Goal: Task Accomplishment & Management: Use online tool/utility

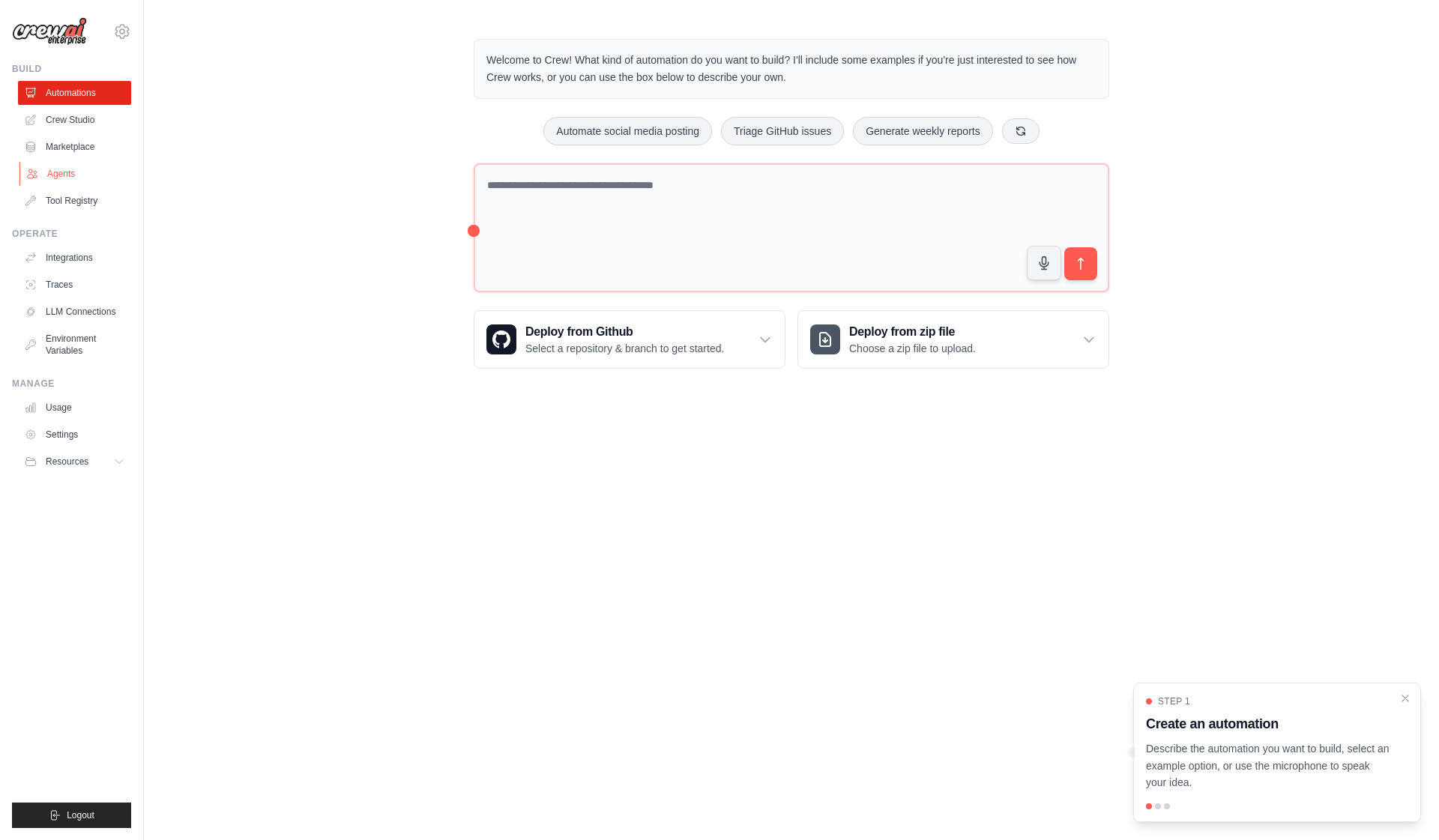
click at [66, 180] on link "Agents" at bounding box center [76, 174] width 114 height 24
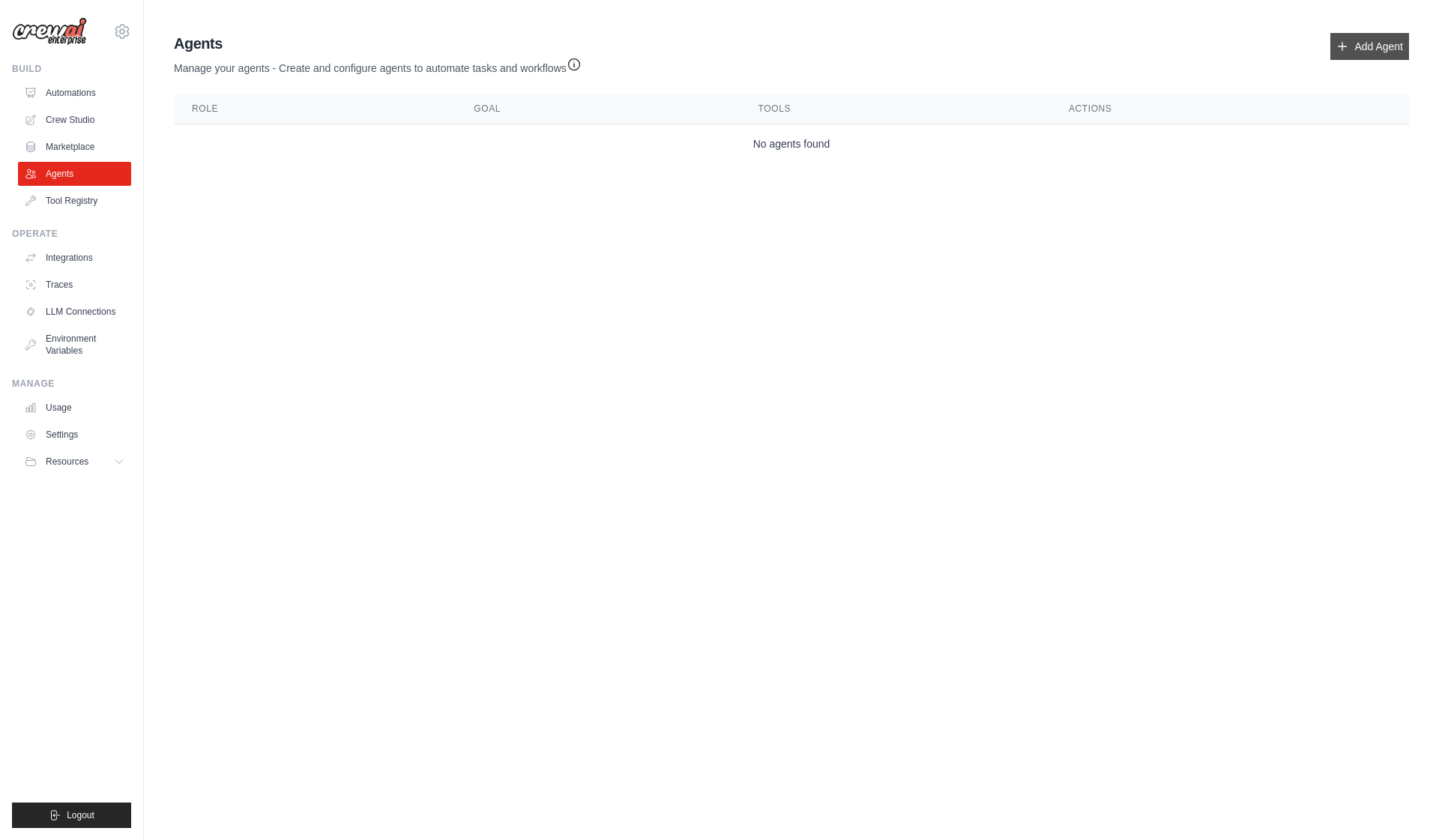
click at [1344, 50] on icon at bounding box center [1342, 46] width 12 height 12
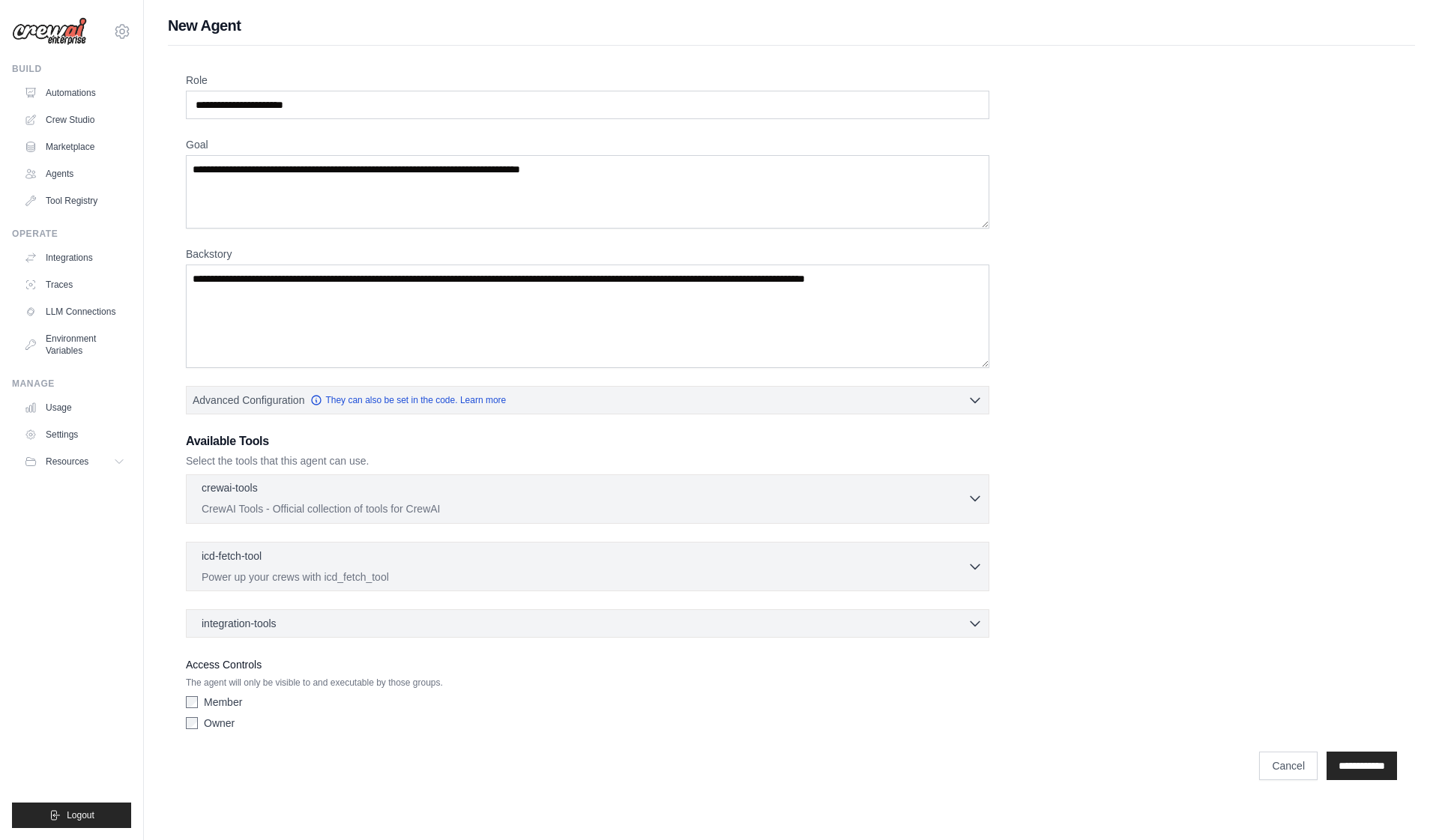
click at [360, 491] on div "crewai-tools 0 selected" at bounding box center [585, 489] width 766 height 18
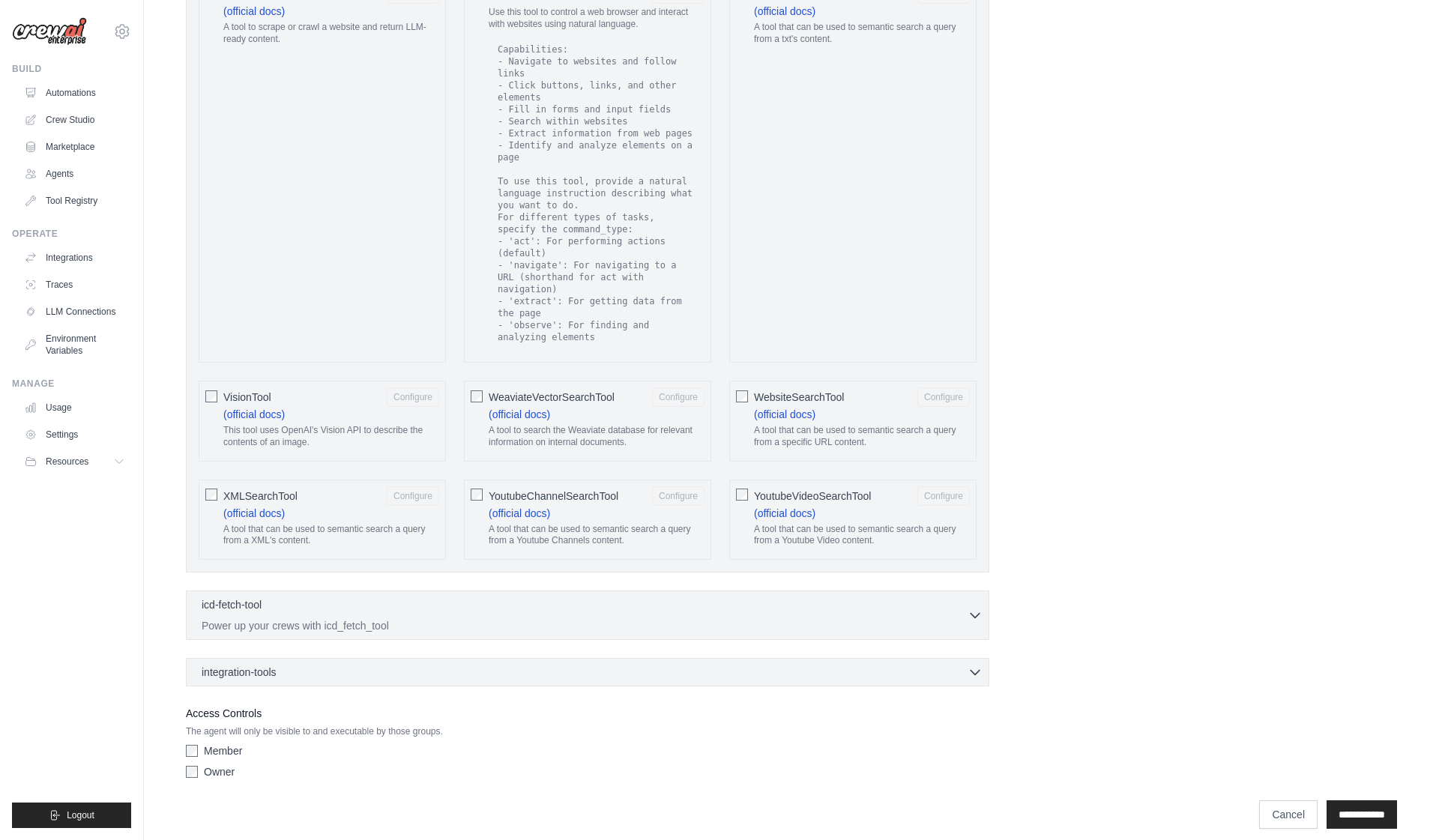
scroll to position [2490, 0]
click at [343, 664] on div "integration-tools 0 selected" at bounding box center [592, 672] width 781 height 15
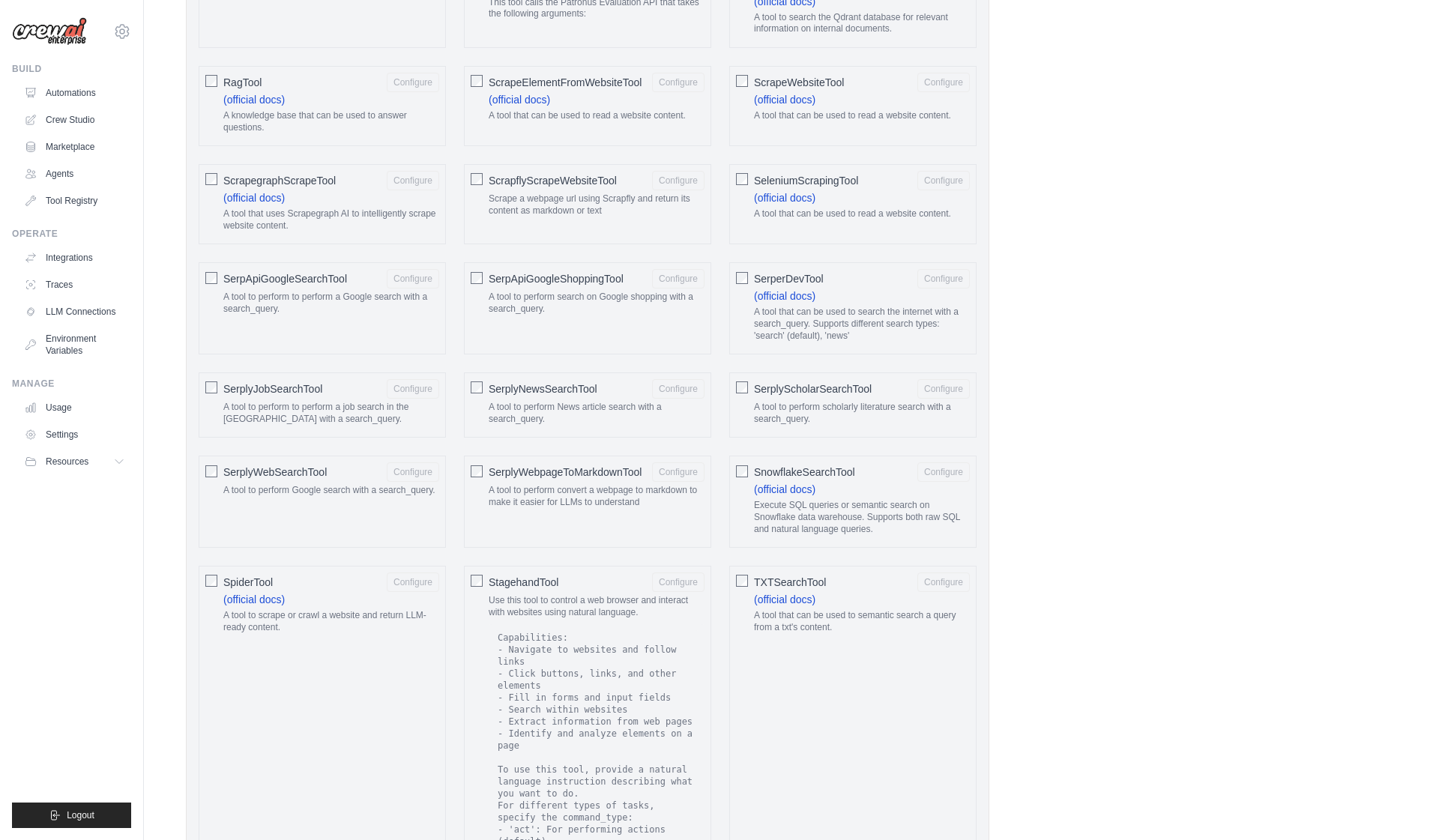
scroll to position [1901, 0]
click at [273, 466] on span "SerplyWebSearchTool" at bounding box center [275, 474] width 103 height 15
click at [290, 574] on div "SpiderTool Configure" at bounding box center [331, 584] width 216 height 20
click at [420, 575] on button "Configure" at bounding box center [413, 584] width 53 height 20
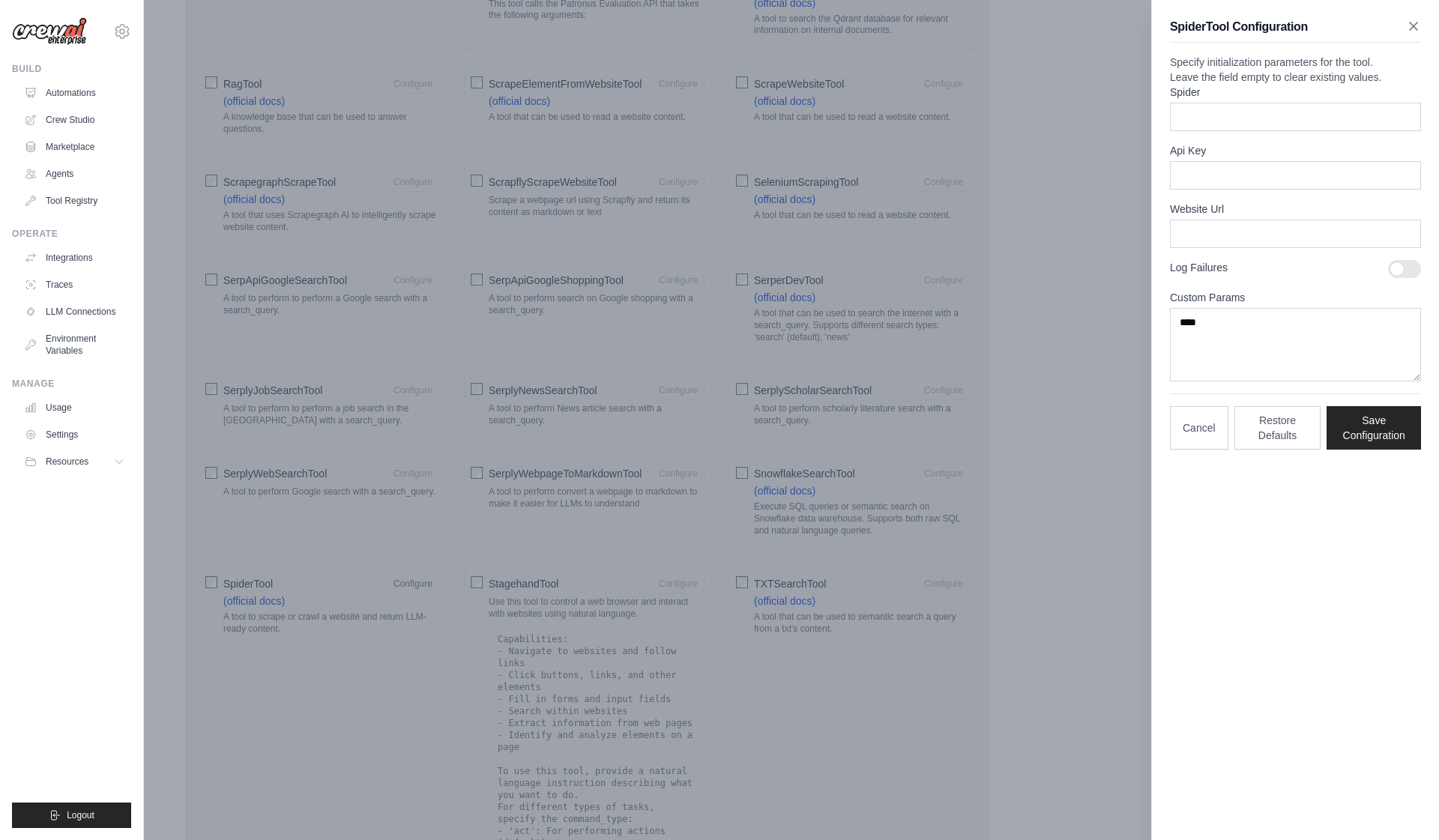
click at [1414, 24] on icon "button" at bounding box center [1414, 26] width 15 height 15
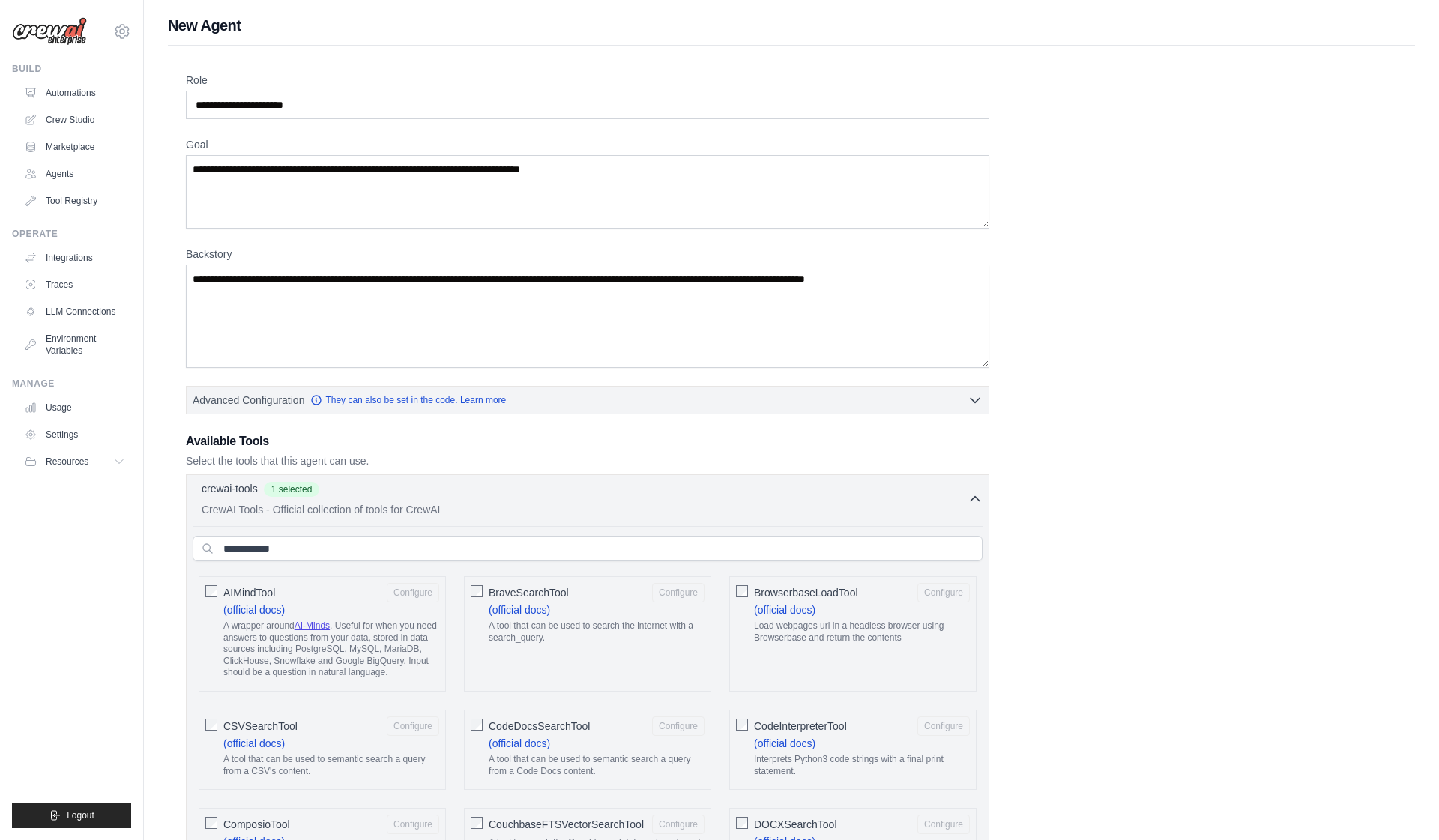
scroll to position [0, 0]
